Goal: Task Accomplishment & Management: Manage account settings

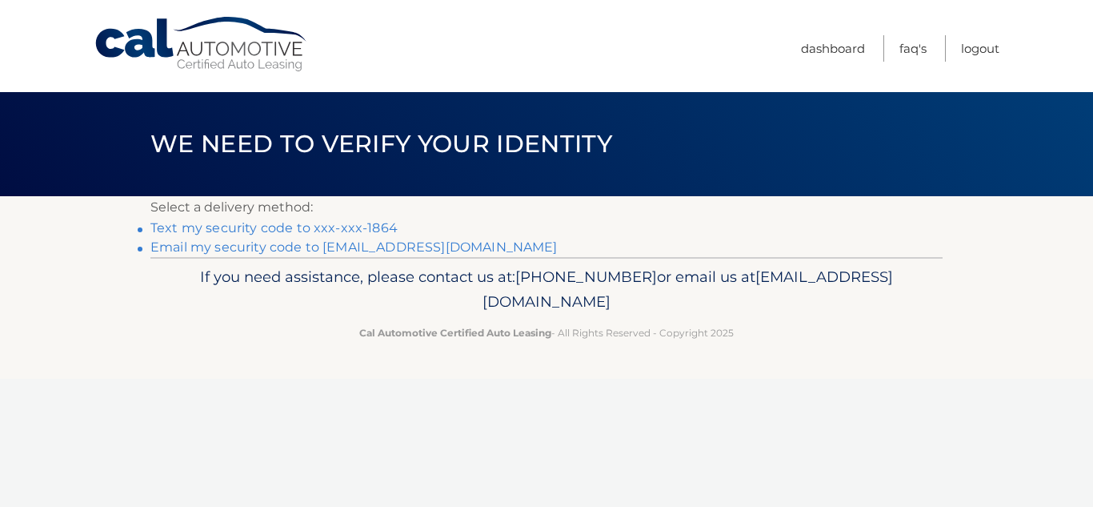
click at [283, 226] on link "Text my security code to xxx-xxx-1864" at bounding box center [273, 227] width 247 height 15
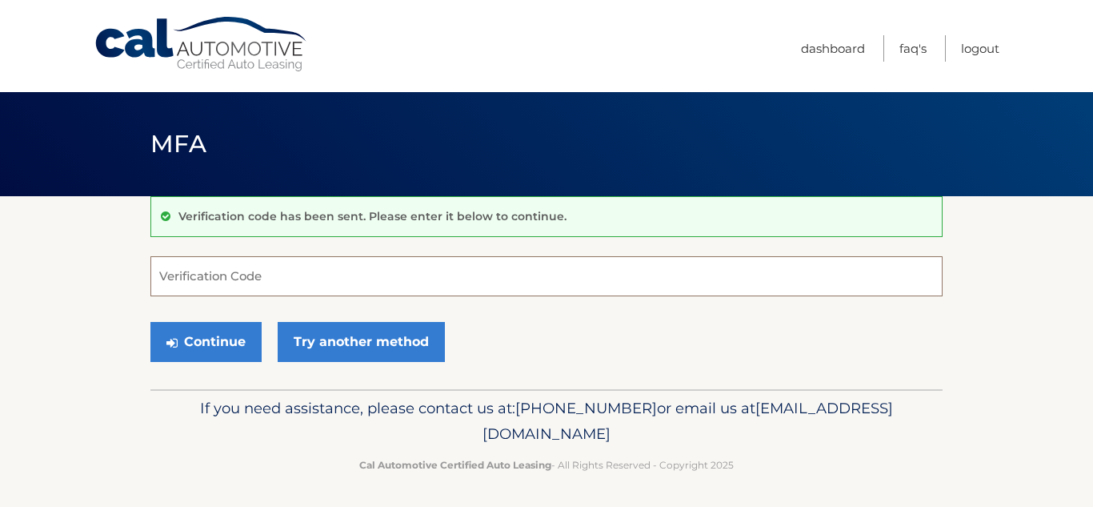
click at [315, 281] on input "Verification Code" at bounding box center [546, 276] width 792 height 40
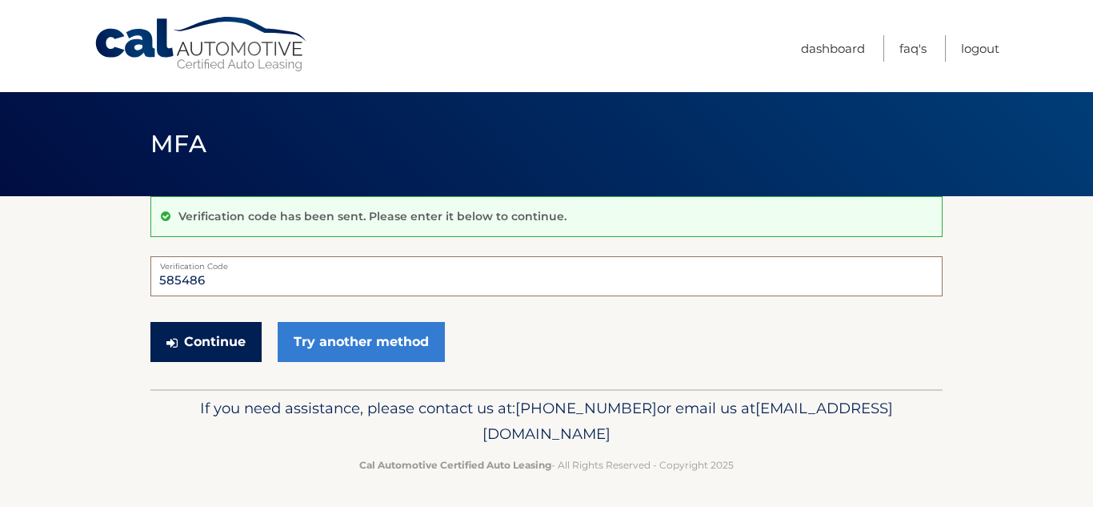
type input "585486"
click at [202, 343] on button "Continue" at bounding box center [205, 342] width 111 height 40
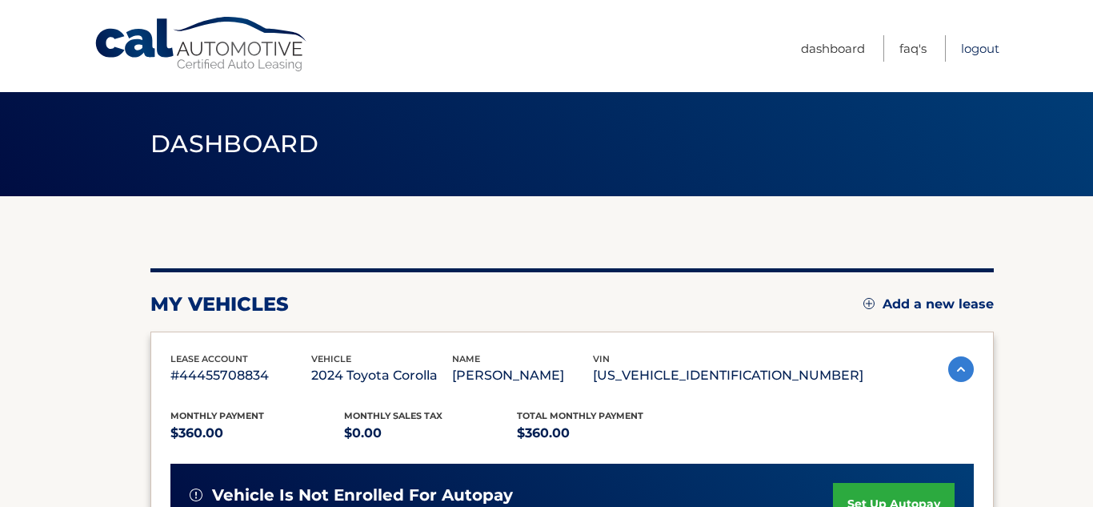
click at [974, 46] on link "Logout" at bounding box center [980, 48] width 38 height 26
